Goal: Find specific page/section: Find specific page/section

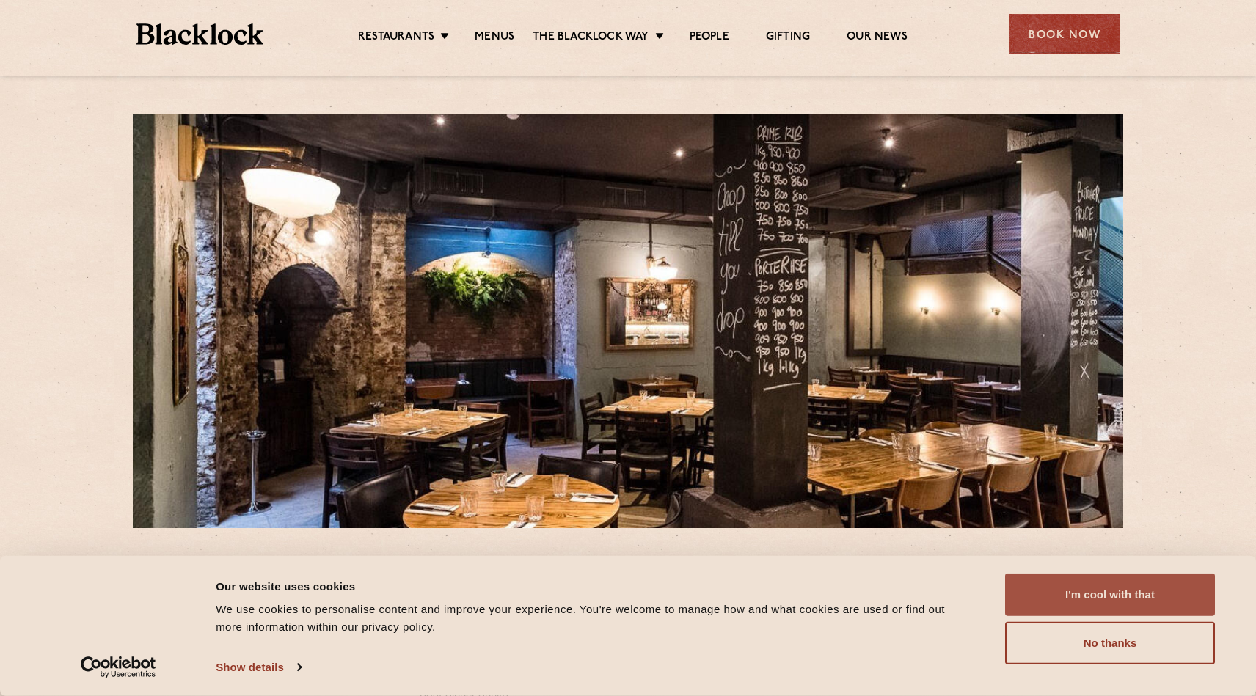
click at [1120, 594] on button "I'm cool with that" at bounding box center [1110, 595] width 210 height 43
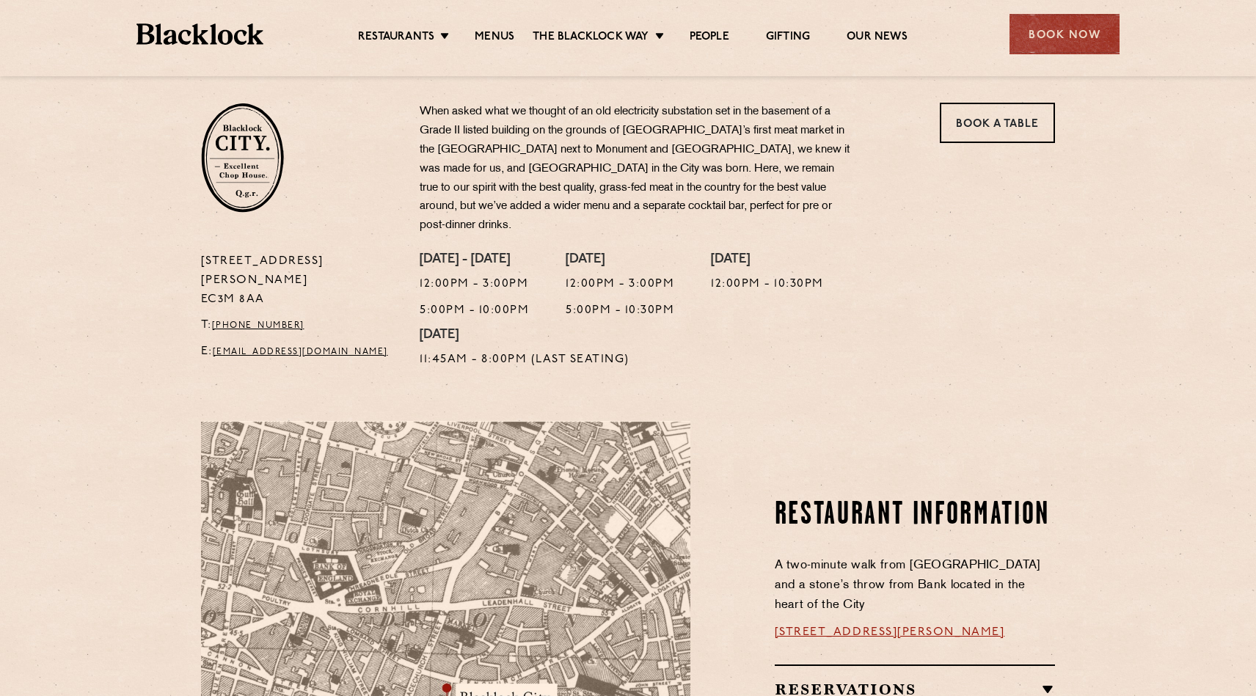
scroll to position [379, 0]
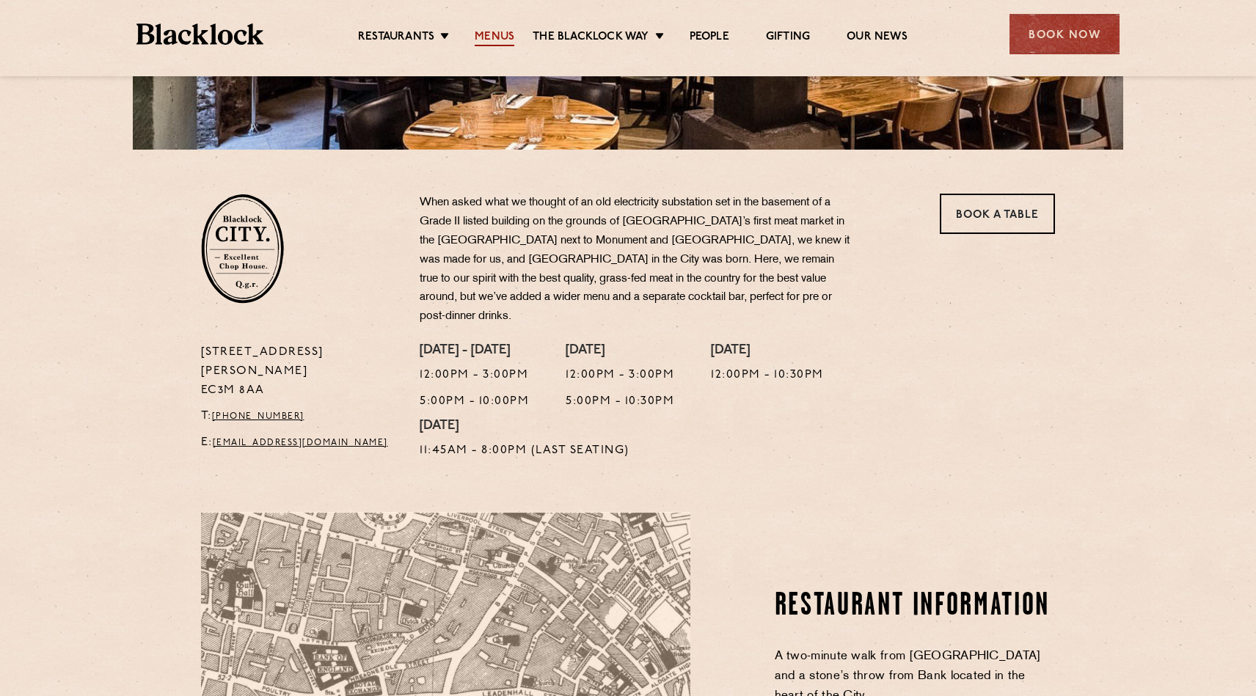
click at [489, 33] on link "Menus" at bounding box center [495, 38] width 40 height 16
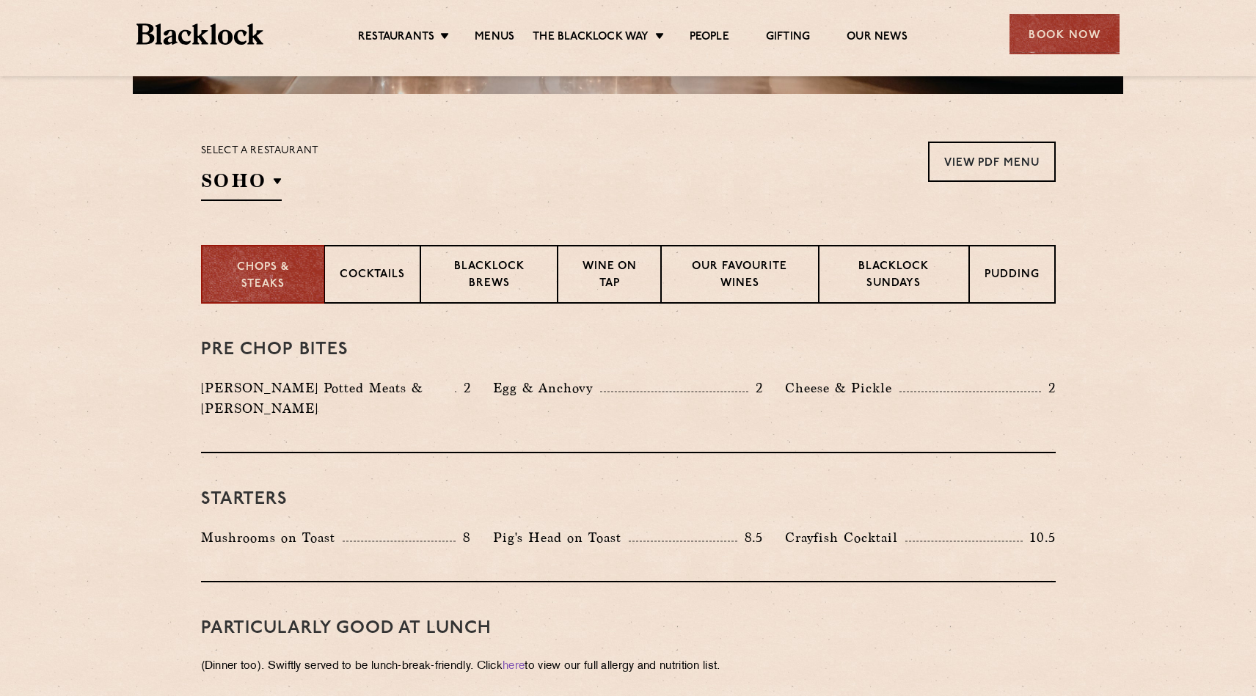
scroll to position [437, 0]
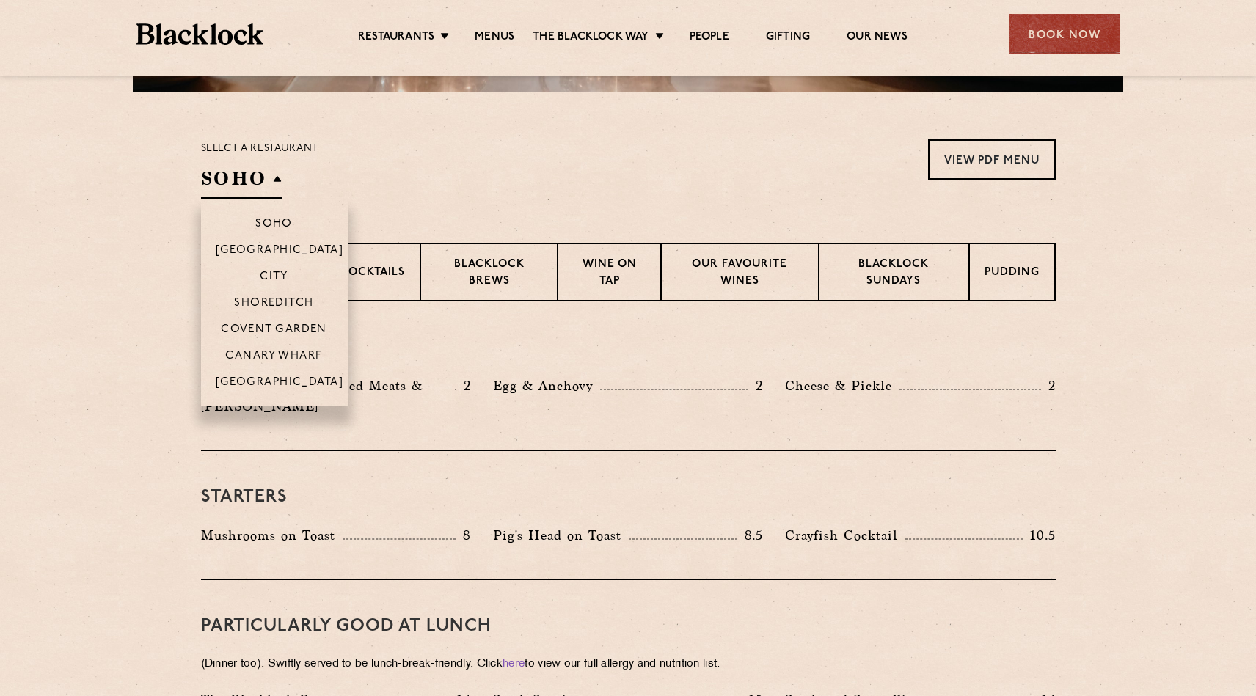
click at [250, 173] on h2 "SOHO" at bounding box center [241, 182] width 81 height 33
click at [268, 274] on p "City" at bounding box center [274, 278] width 29 height 15
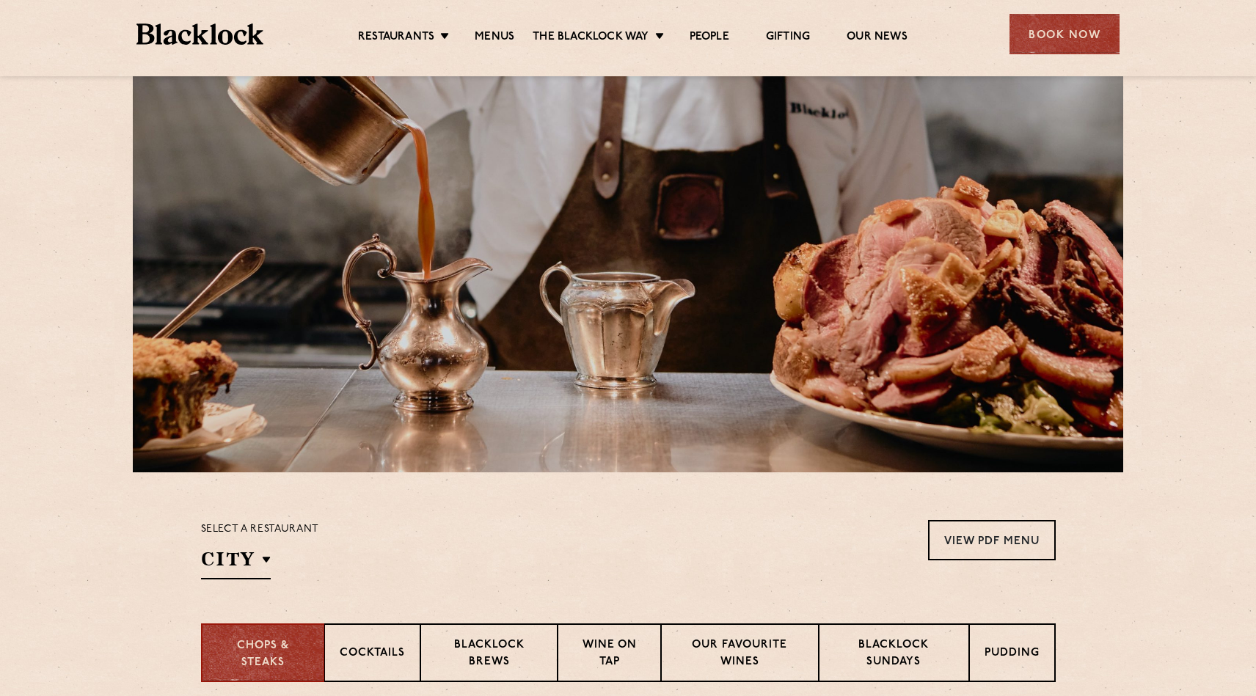
scroll to position [0, 0]
